Goal: Contribute content

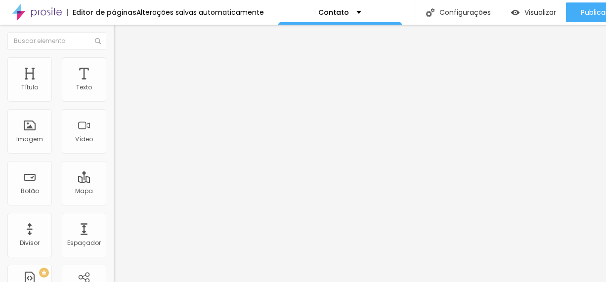
click at [120, 96] on div "Contato" at bounding box center [170, 92] width 101 height 9
click at [114, 58] on img at bounding box center [118, 61] width 9 height 9
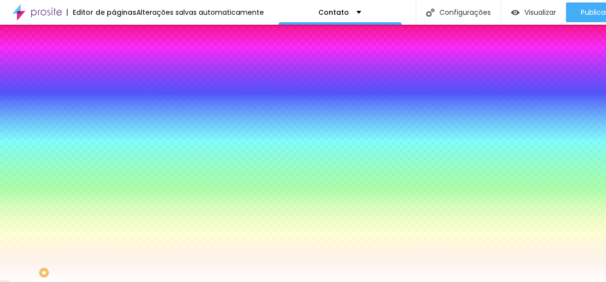
click at [114, 67] on li "Avançado" at bounding box center [171, 72] width 114 height 10
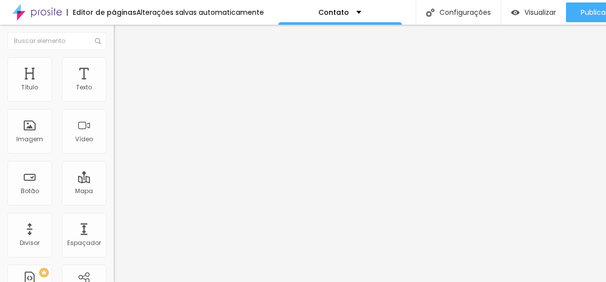
click at [114, 57] on li "Conteúdo" at bounding box center [171, 52] width 114 height 10
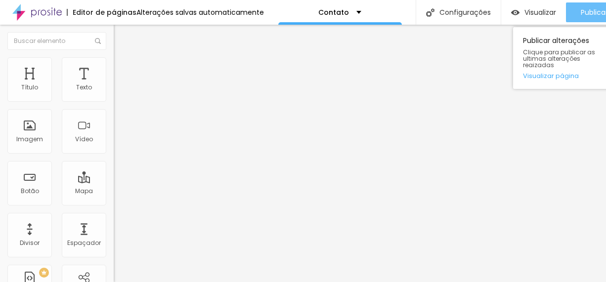
click at [588, 15] on span "Publicar" at bounding box center [594, 12] width 27 height 8
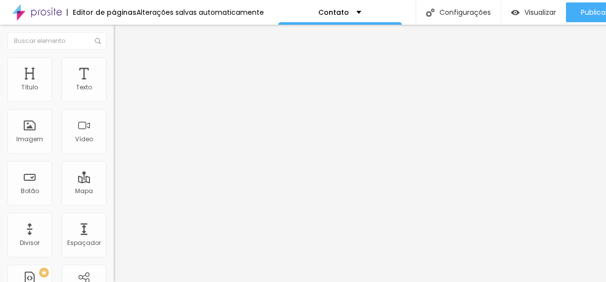
click at [121, 36] on img "button" at bounding box center [125, 36] width 8 height 8
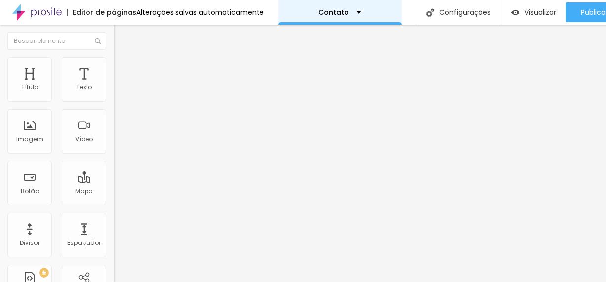
click at [358, 14] on div "Contato" at bounding box center [340, 12] width 124 height 25
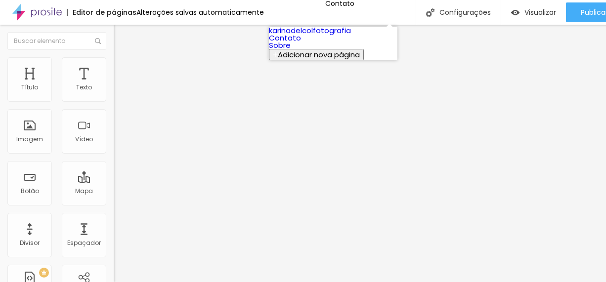
click at [345, 36] on link "karinadelcolfotografia" at bounding box center [310, 30] width 82 height 10
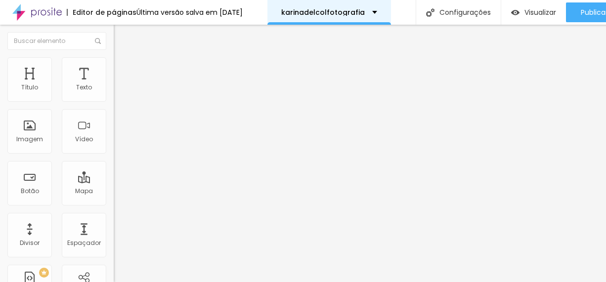
click at [330, 15] on p "karinadelcolfotografia" at bounding box center [323, 12] width 84 height 7
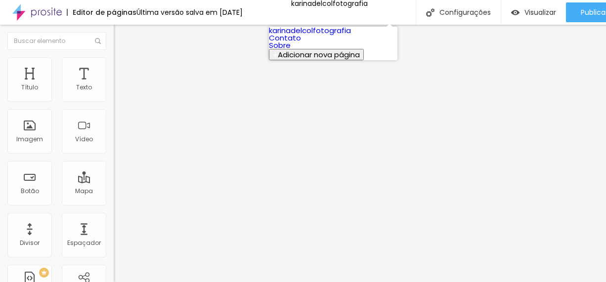
click at [291, 50] on link "Sobre" at bounding box center [280, 45] width 22 height 10
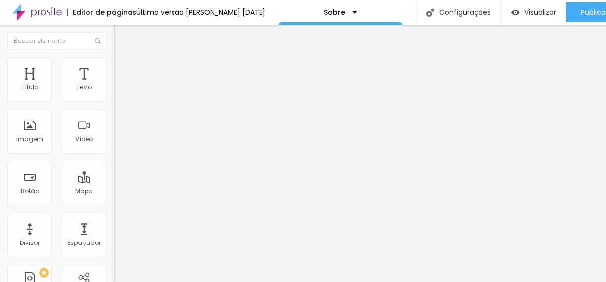
scroll to position [7, 0]
click at [114, 85] on span "Trocar imagem" at bounding box center [141, 81] width 54 height 8
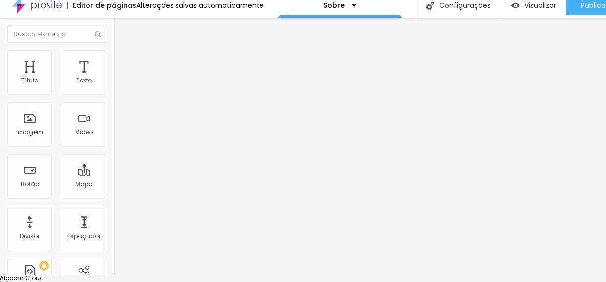
scroll to position [0, 0]
